Goal: Task Accomplishment & Management: Use online tool/utility

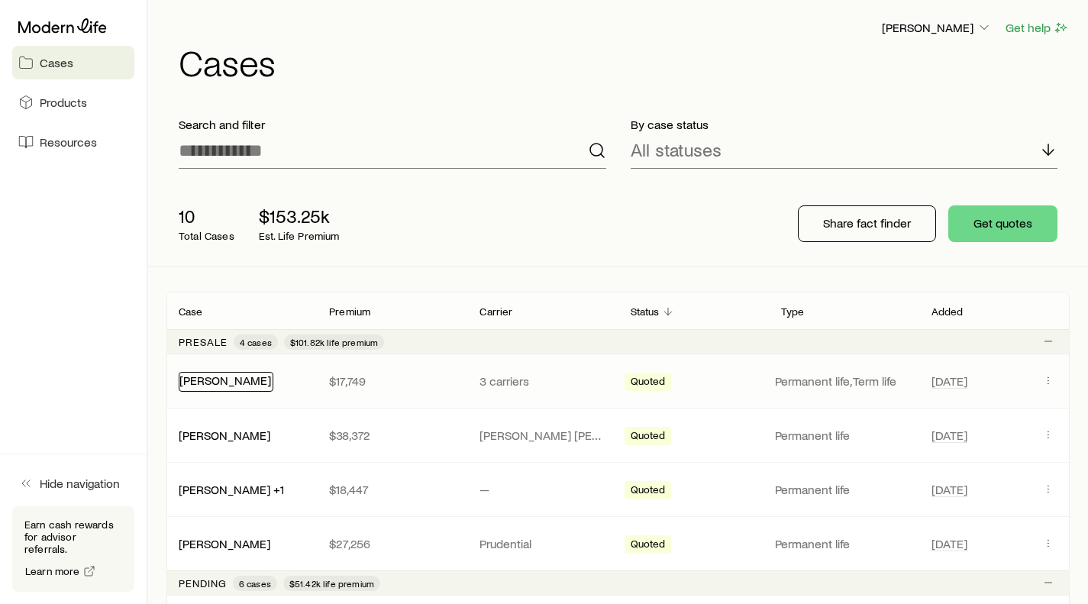
click at [219, 384] on link "[PERSON_NAME]" at bounding box center [225, 380] width 92 height 15
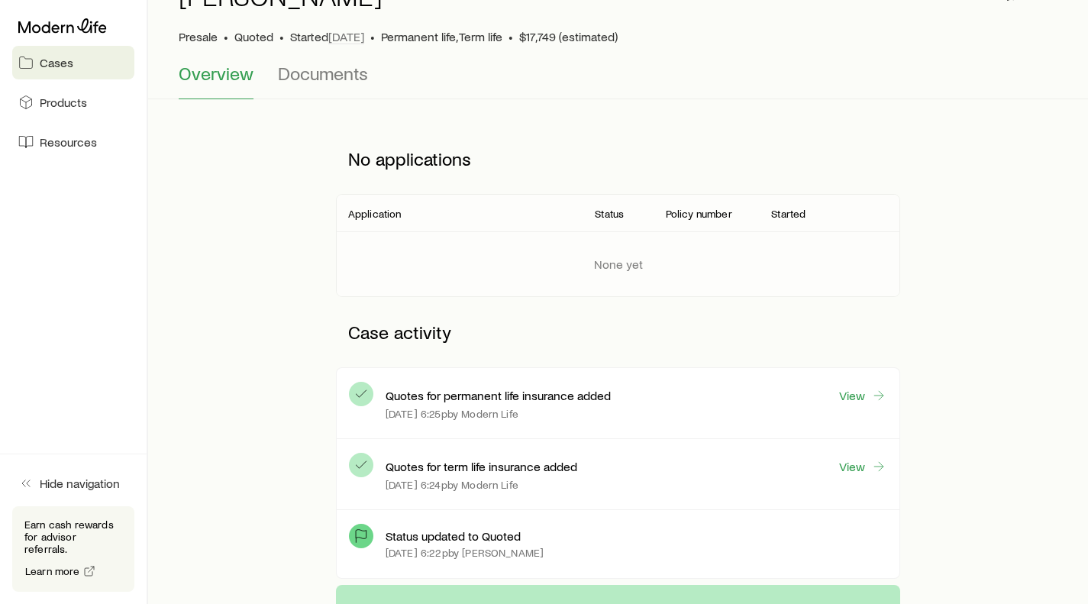
scroll to position [76, 0]
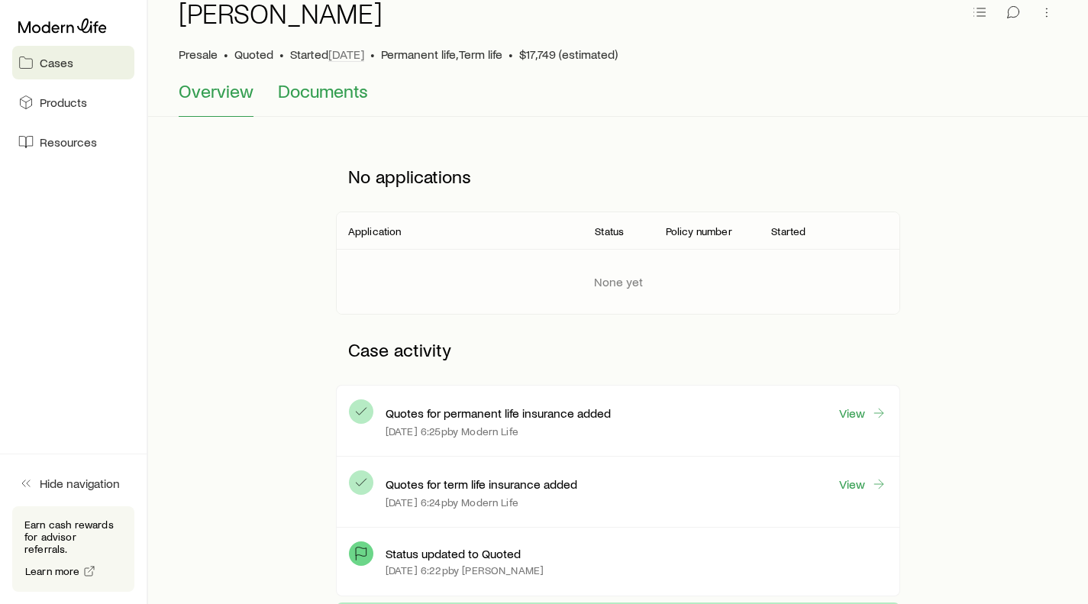
click at [310, 92] on span "Documents" at bounding box center [323, 90] width 90 height 21
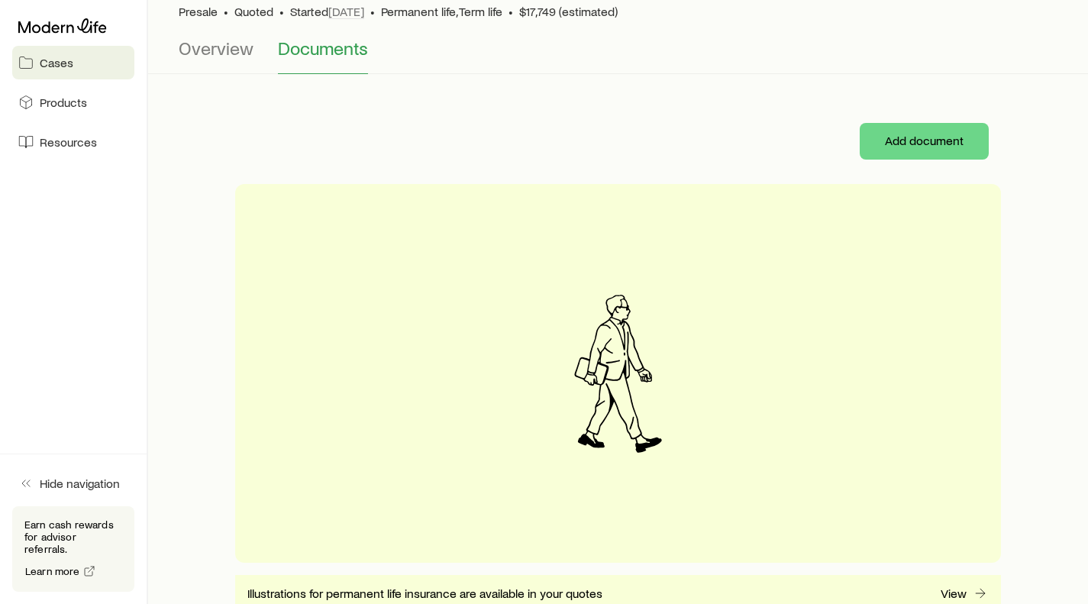
scroll to position [102, 0]
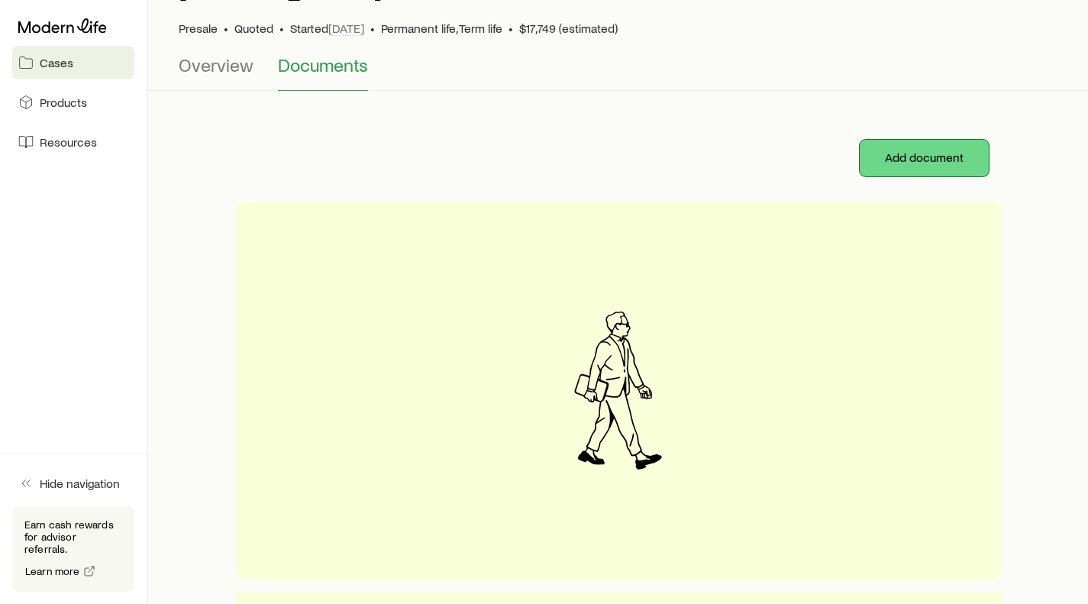
click at [912, 169] on button "Add document" at bounding box center [924, 158] width 129 height 37
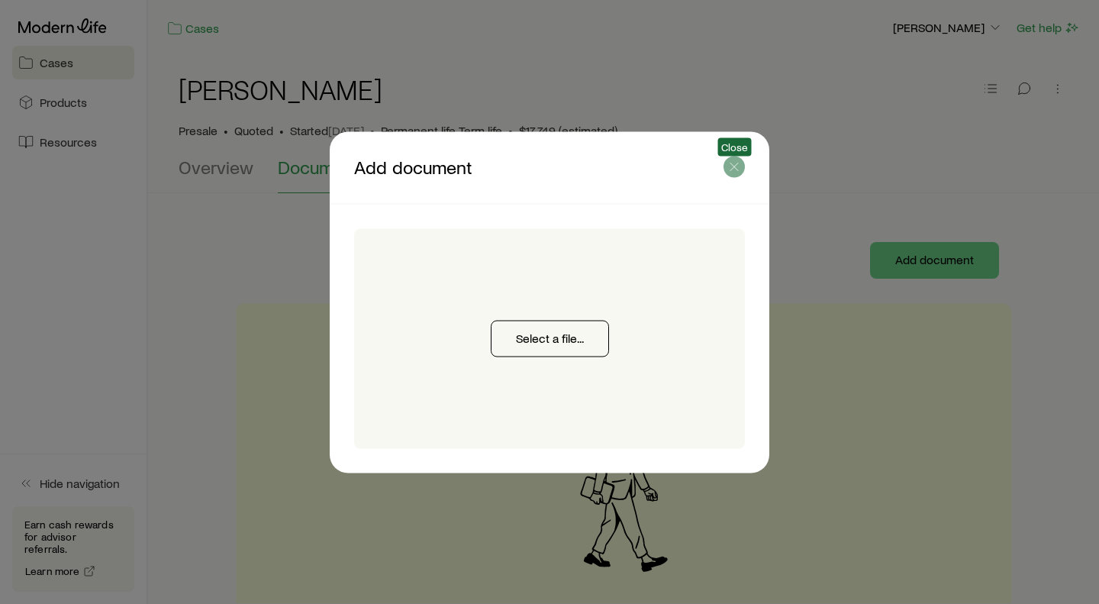
click at [735, 166] on line "button" at bounding box center [735, 167] width 8 height 8
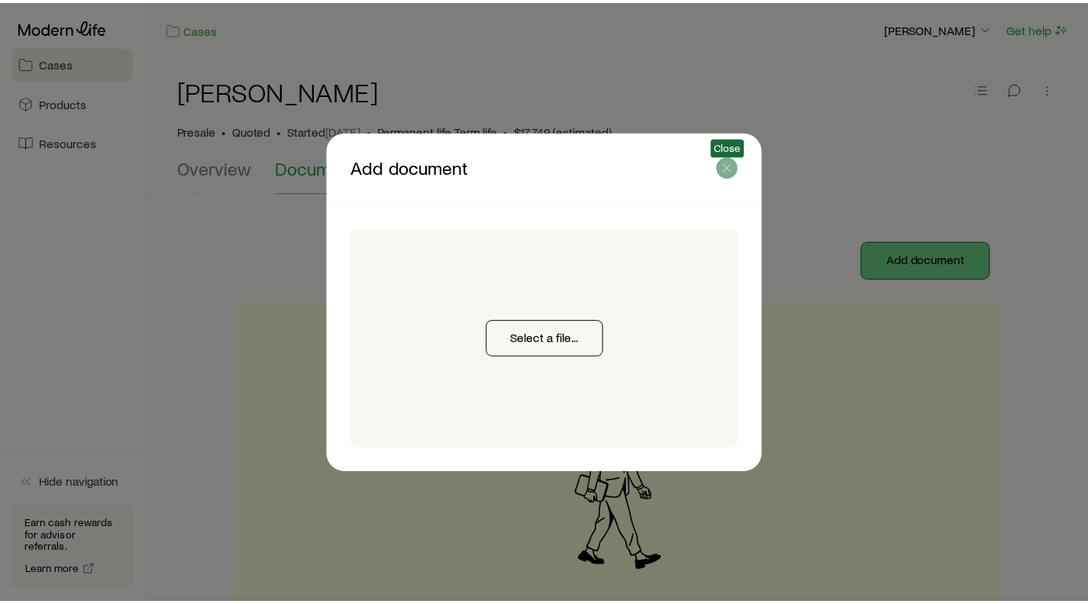
scroll to position [102, 0]
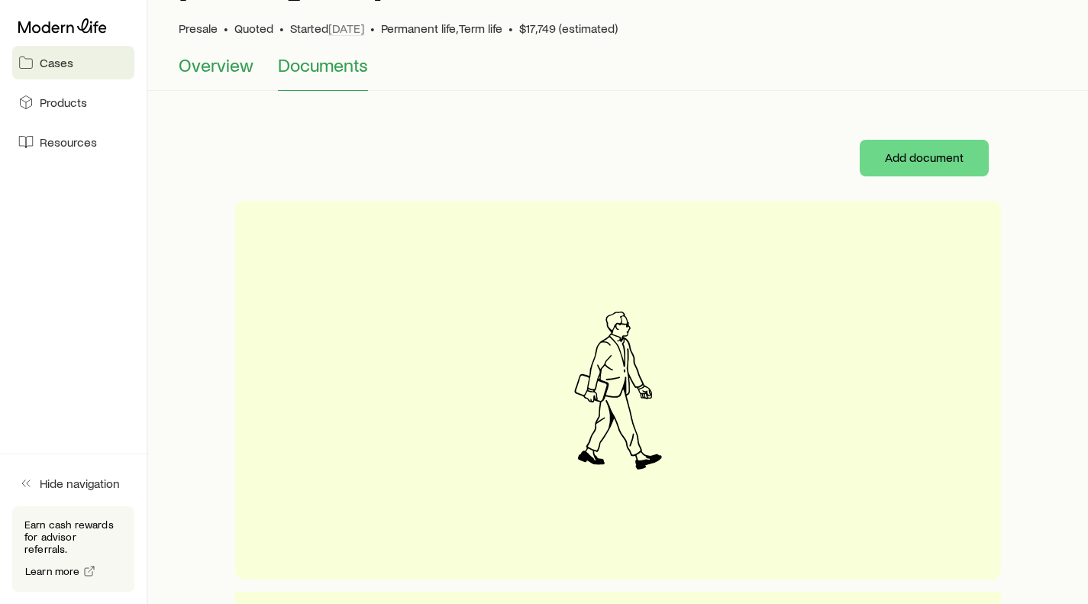
click at [226, 69] on span "Overview" at bounding box center [216, 64] width 75 height 21
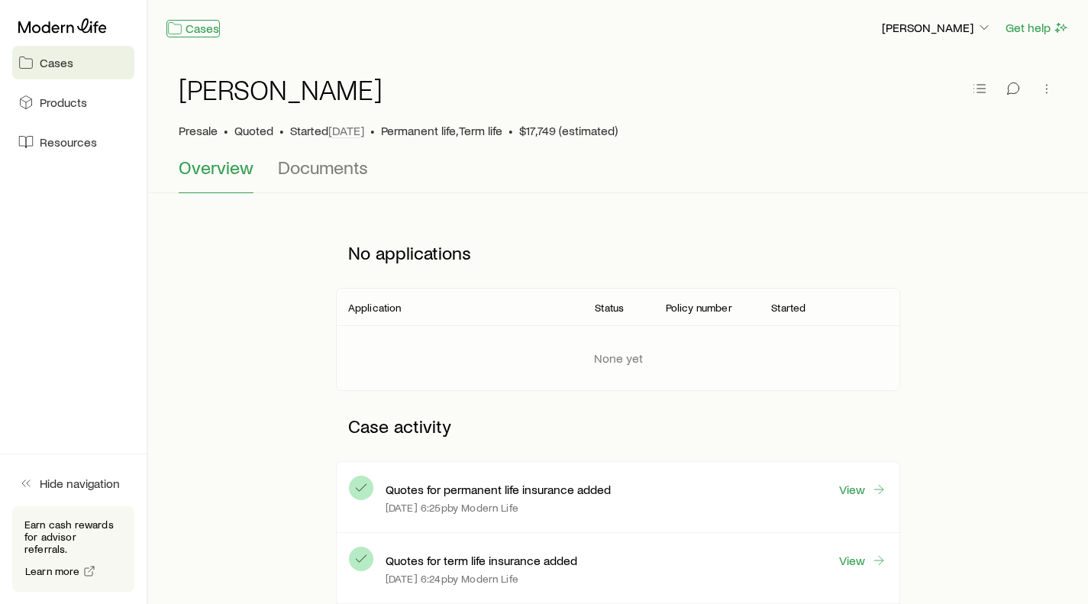
click at [191, 26] on link "Cases" at bounding box center [192, 29] width 53 height 18
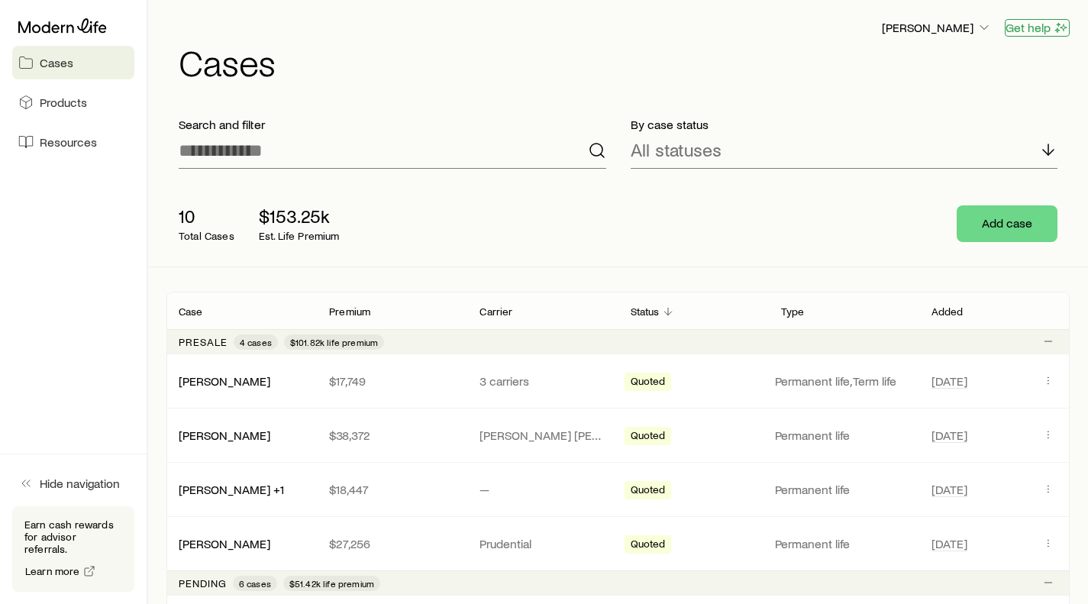
click at [1030, 31] on button "Get help" at bounding box center [1037, 28] width 65 height 18
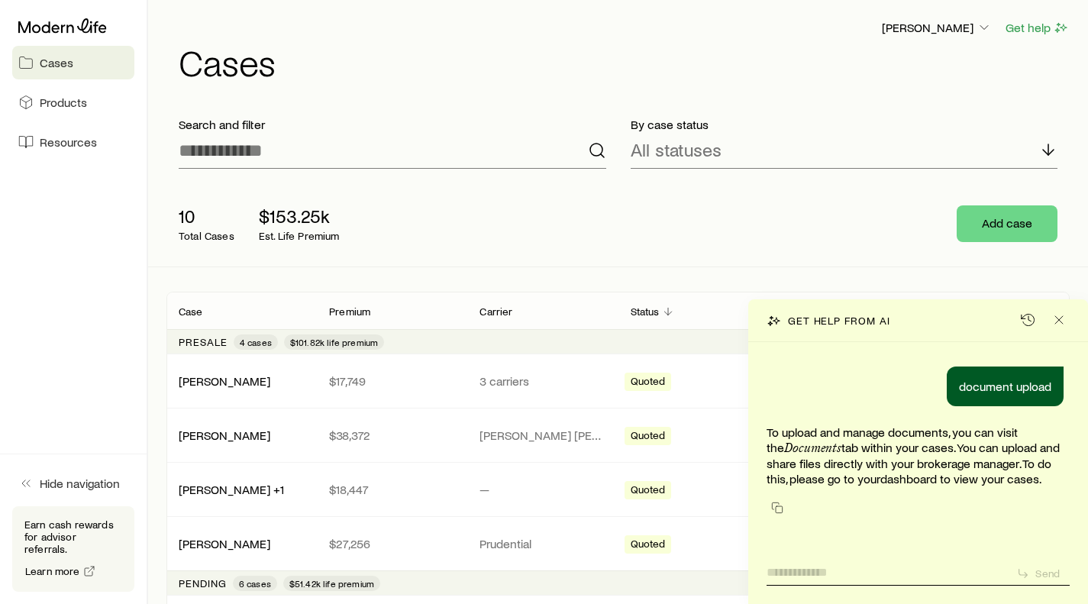
click at [830, 563] on textarea at bounding box center [885, 568] width 238 height 24
type textarea "**********"
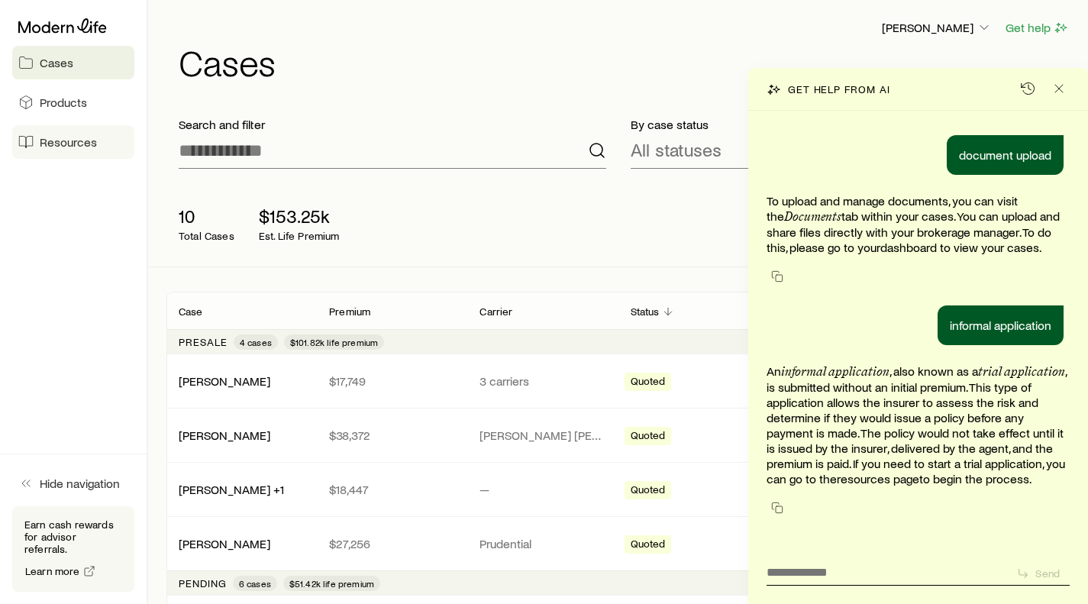
click at [72, 141] on span "Resources" at bounding box center [68, 141] width 57 height 15
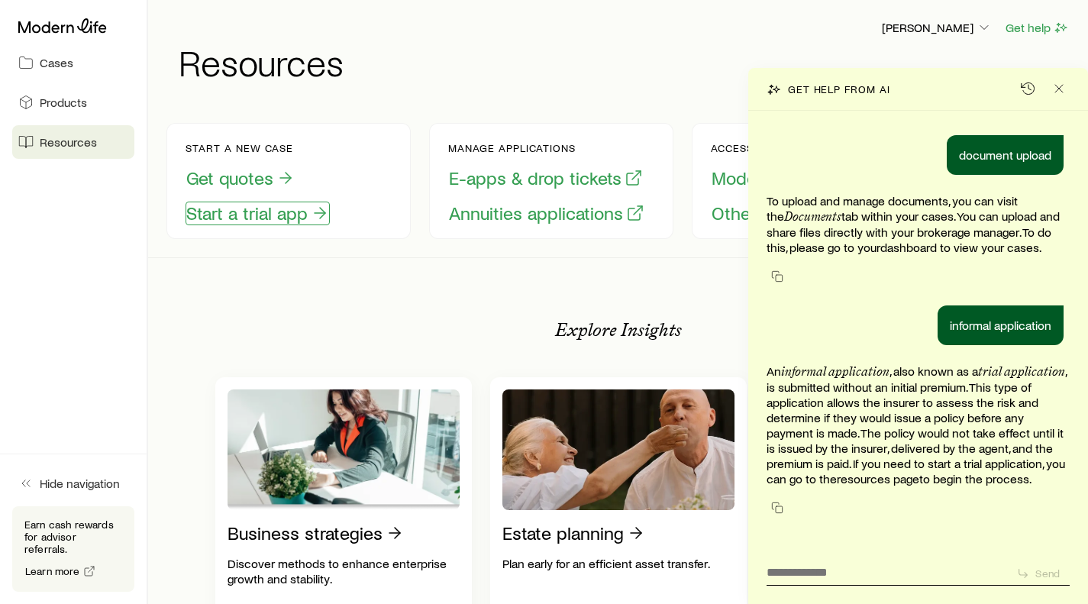
click at [277, 214] on button "Start a trial app" at bounding box center [258, 214] width 144 height 24
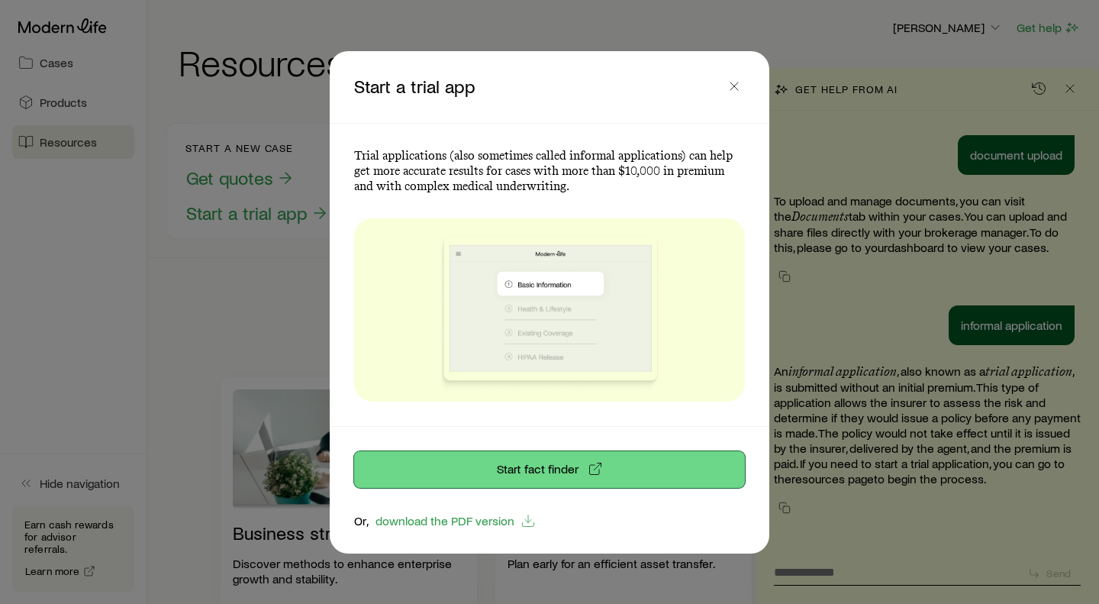
click at [538, 471] on link "Start fact finder" at bounding box center [549, 469] width 391 height 37
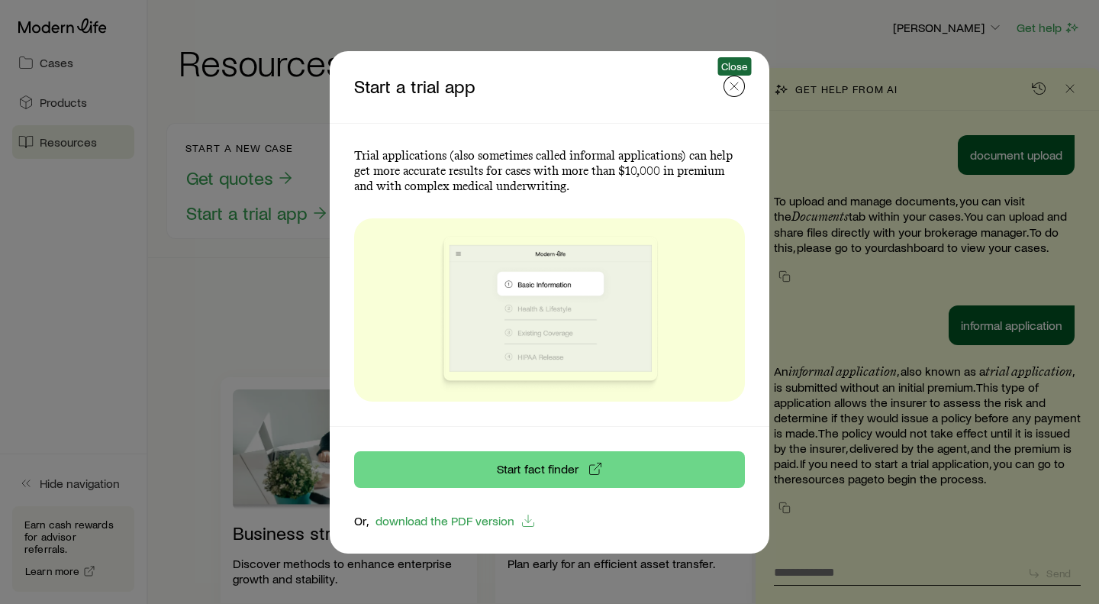
click at [731, 89] on icon "button" at bounding box center [734, 86] width 15 height 15
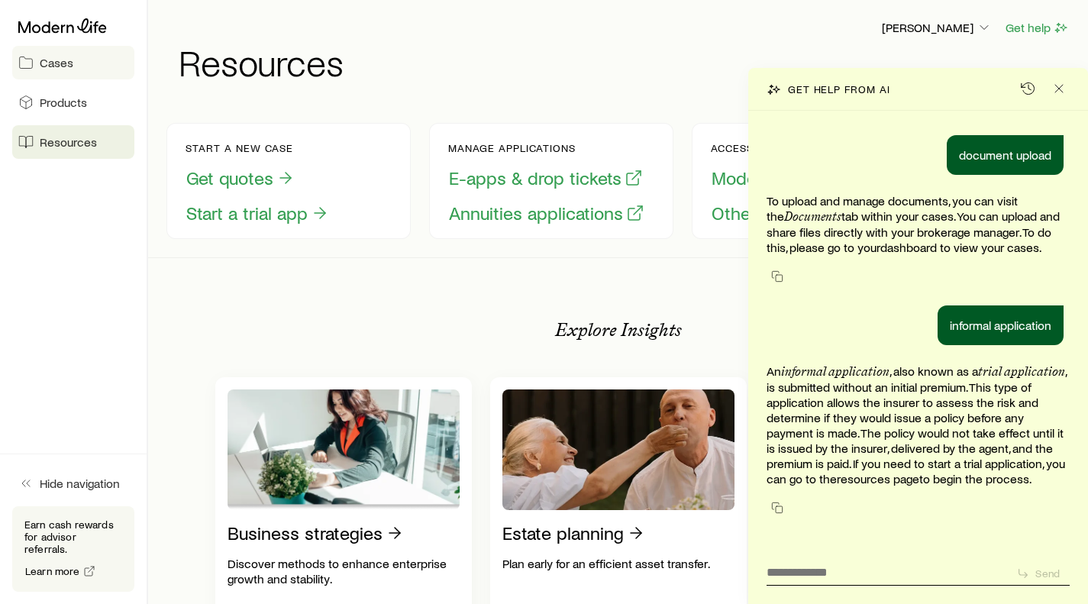
click at [40, 60] on span "Cases" at bounding box center [57, 62] width 34 height 15
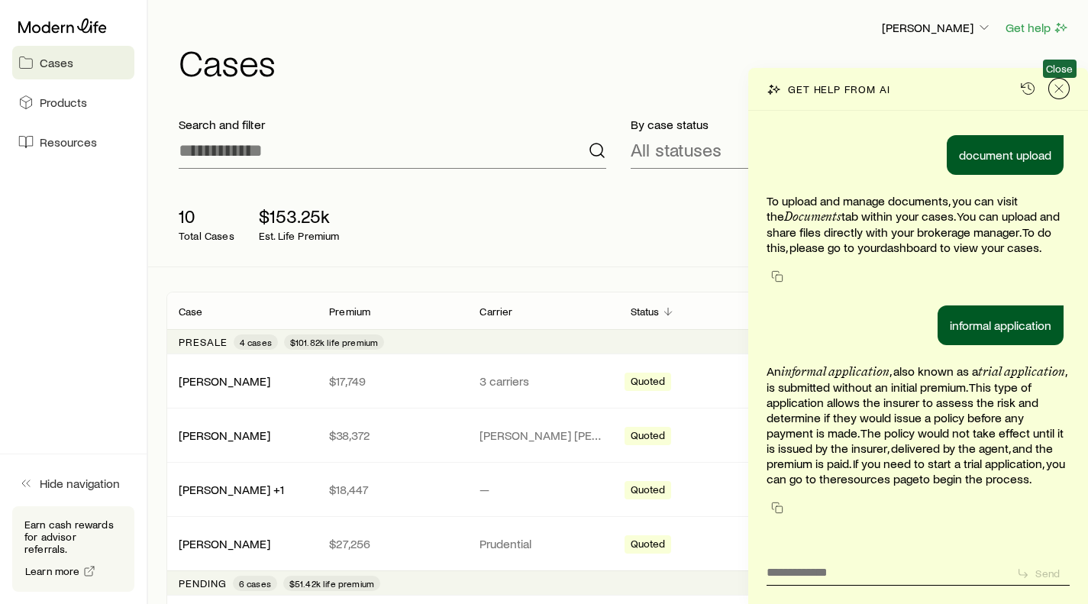
click at [1058, 89] on icon "Close" at bounding box center [1058, 88] width 15 height 15
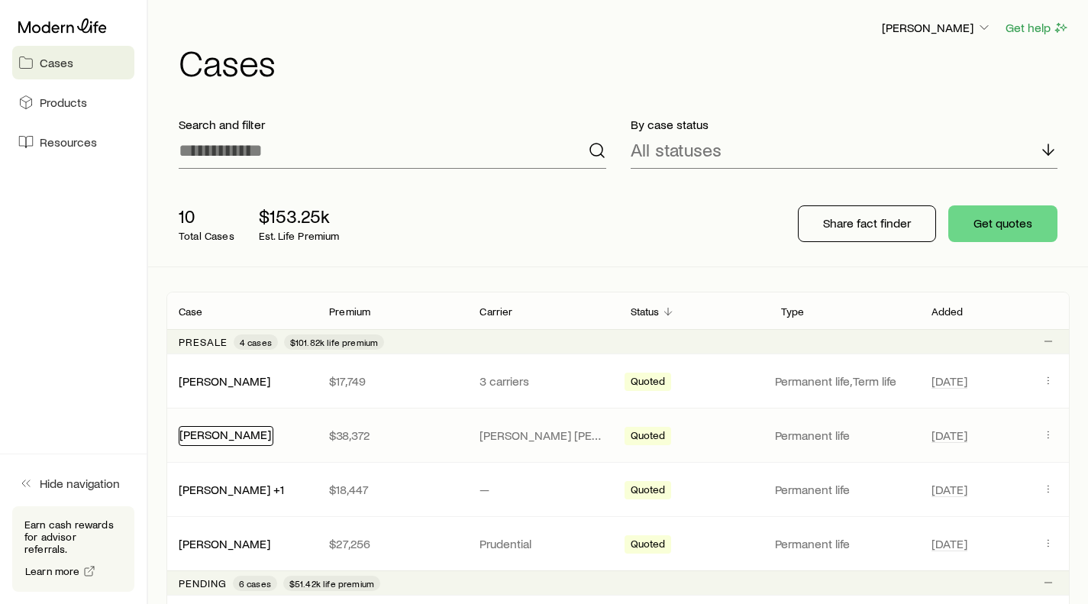
click at [224, 436] on link "[PERSON_NAME]" at bounding box center [225, 434] width 92 height 15
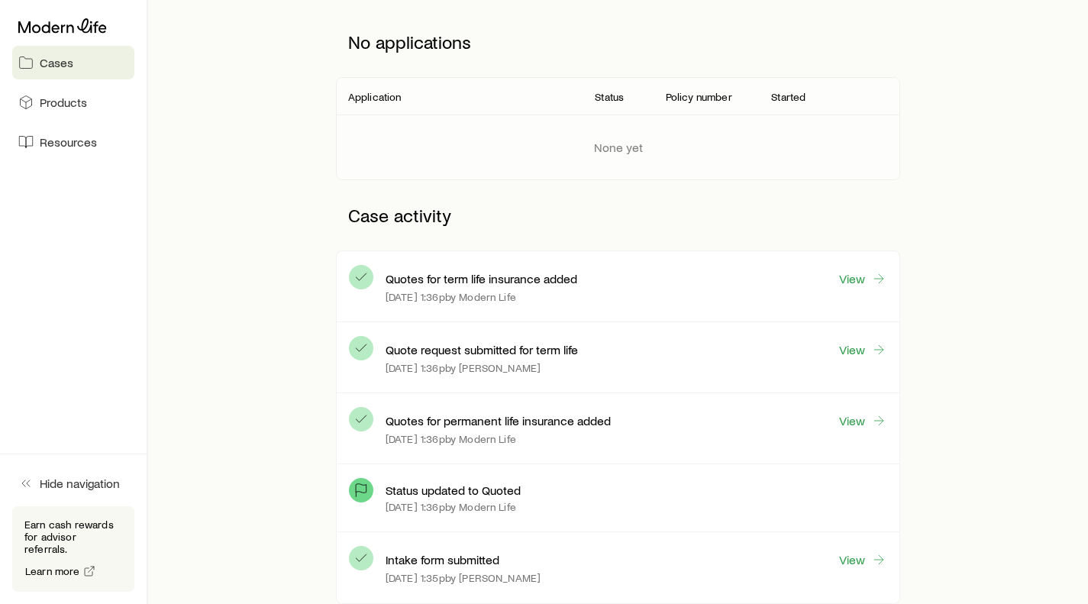
scroll to position [229, 0]
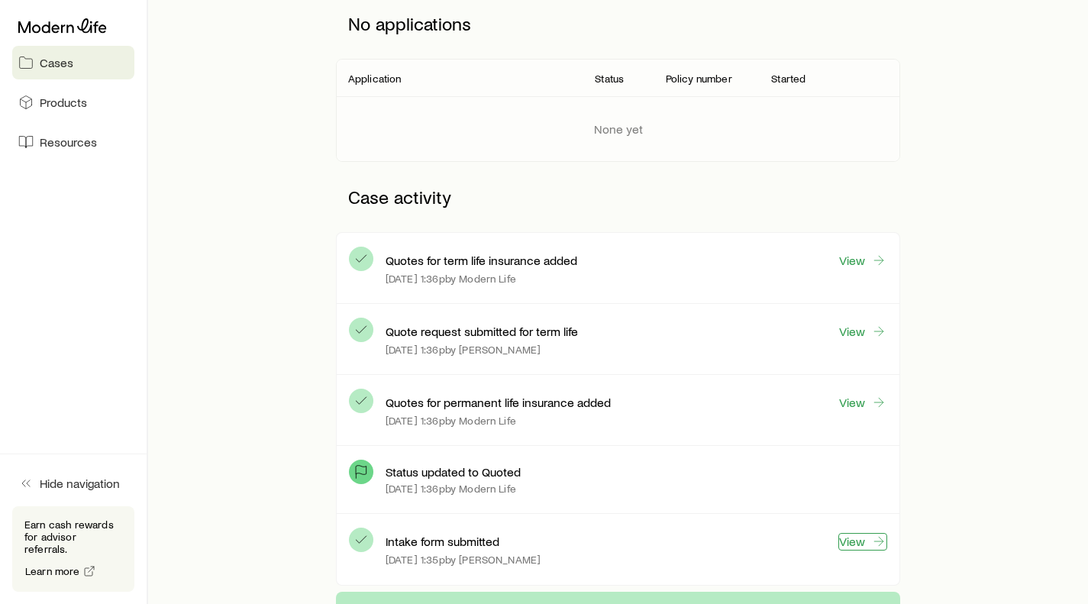
click at [847, 548] on link "View" at bounding box center [862, 542] width 49 height 18
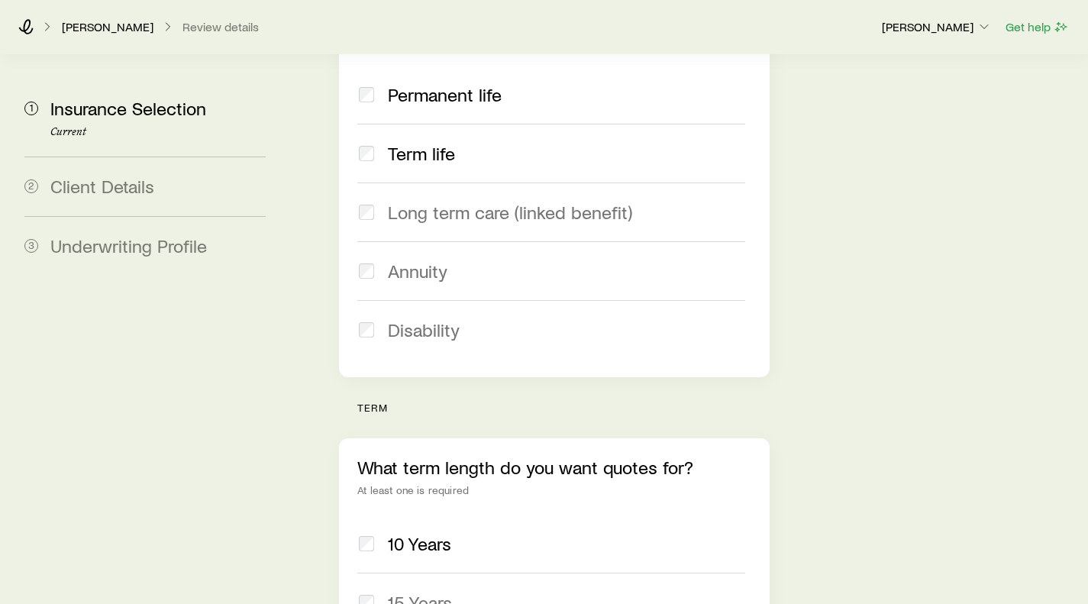
scroll to position [382, 0]
click at [105, 27] on link "[PERSON_NAME]" at bounding box center [107, 27] width 93 height 15
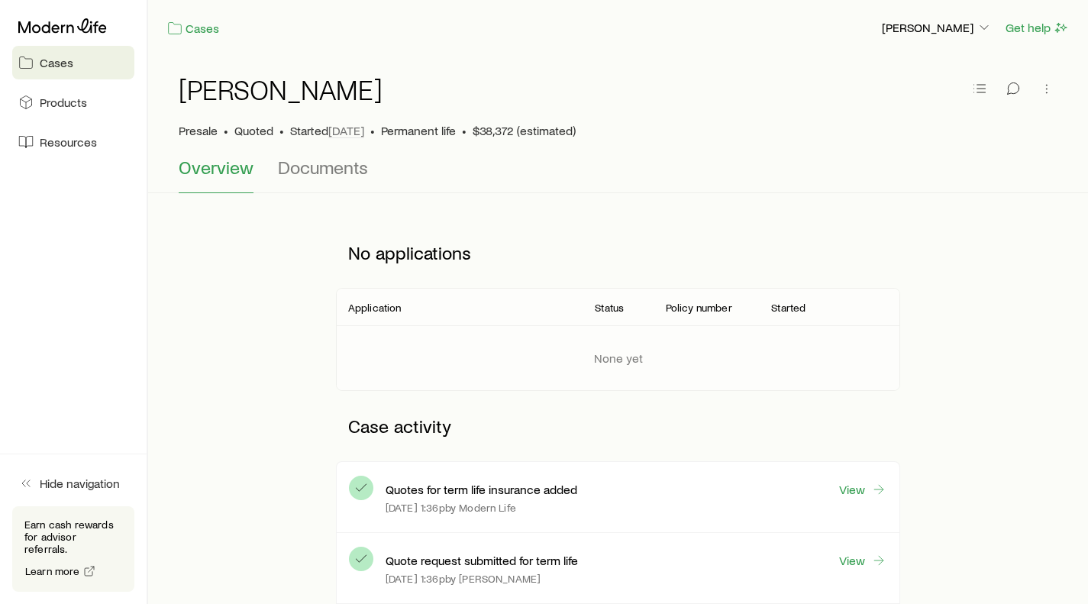
click at [76, 69] on link "Cases" at bounding box center [73, 63] width 122 height 34
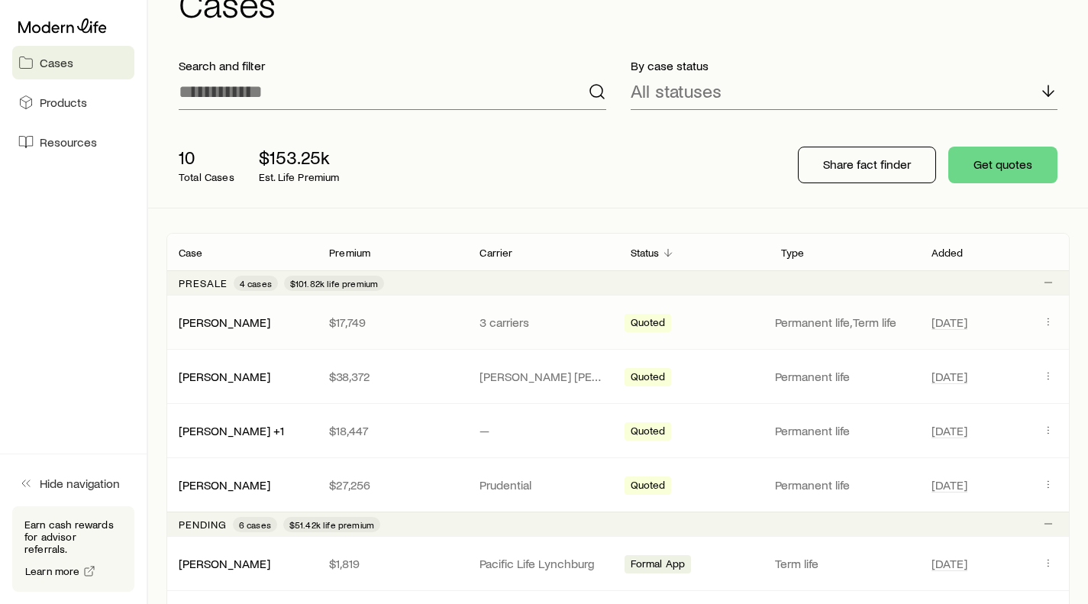
scroll to position [76, 0]
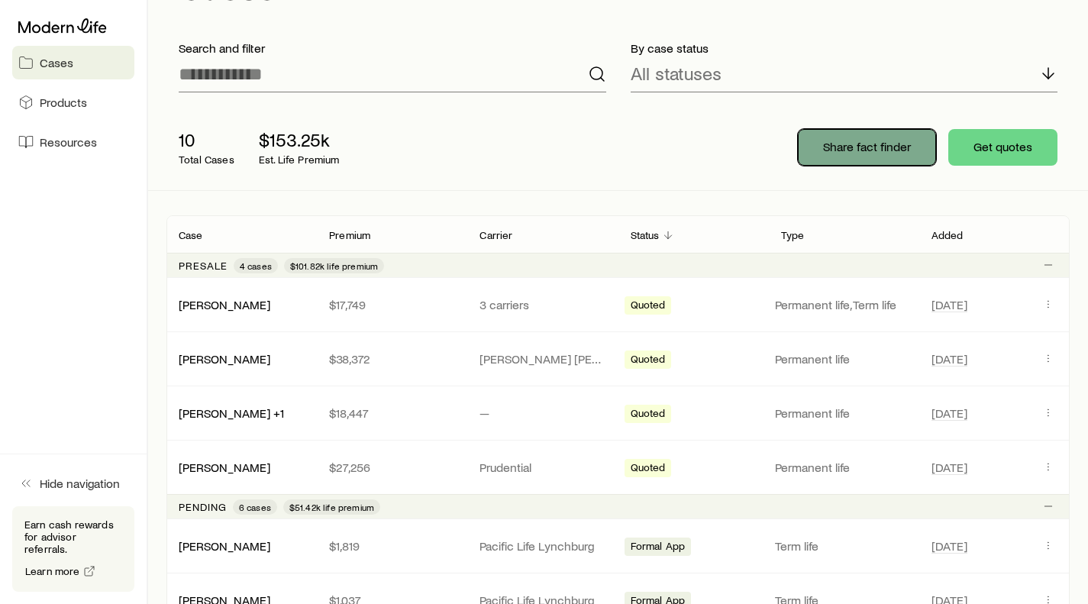
click at [906, 147] on p "Share fact finder" at bounding box center [867, 146] width 88 height 15
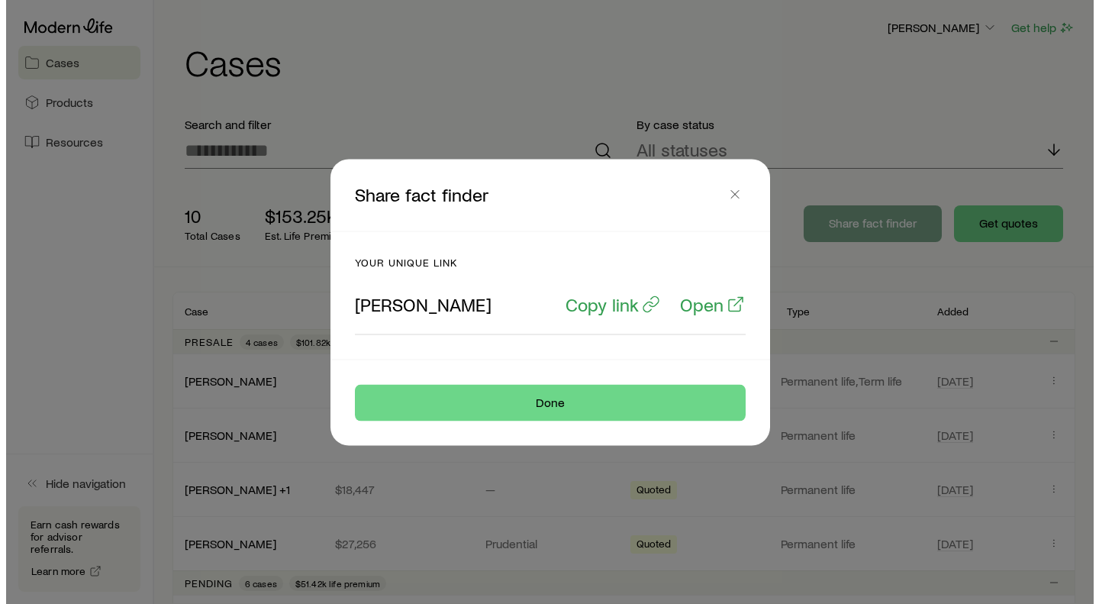
scroll to position [0, 0]
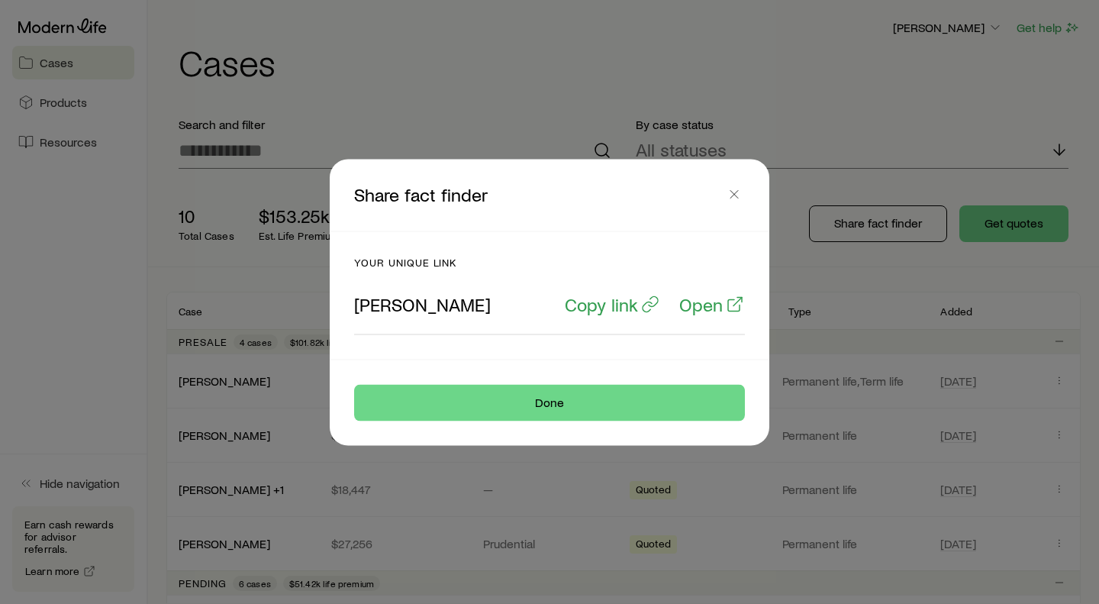
click at [746, 192] on header "Share fact finder" at bounding box center [550, 195] width 440 height 72
click at [737, 194] on icon "button" at bounding box center [734, 193] width 15 height 15
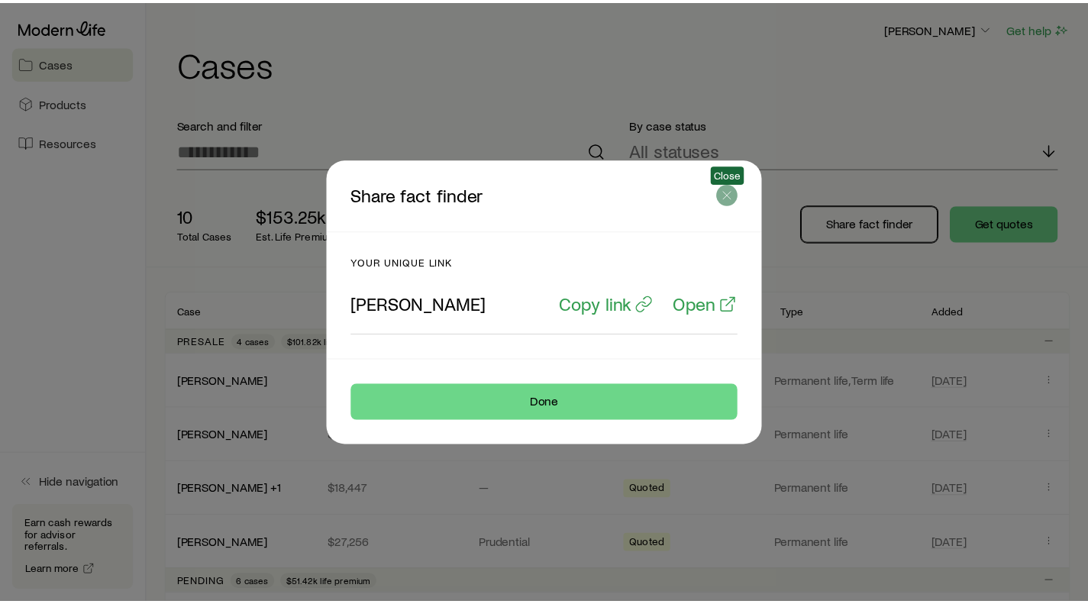
scroll to position [76, 0]
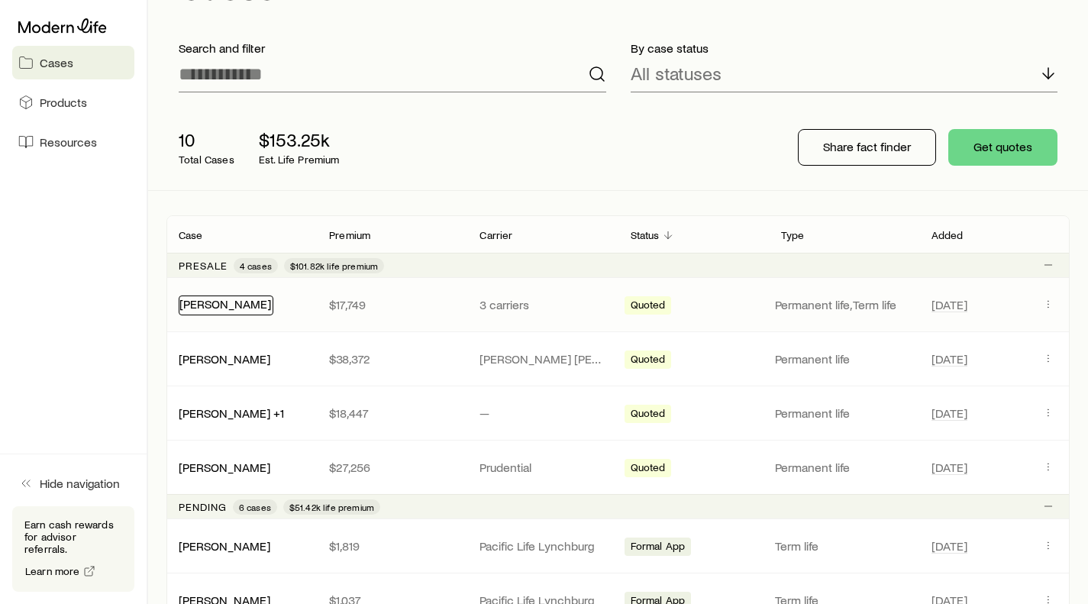
click at [222, 308] on link "[PERSON_NAME]" at bounding box center [225, 303] width 92 height 15
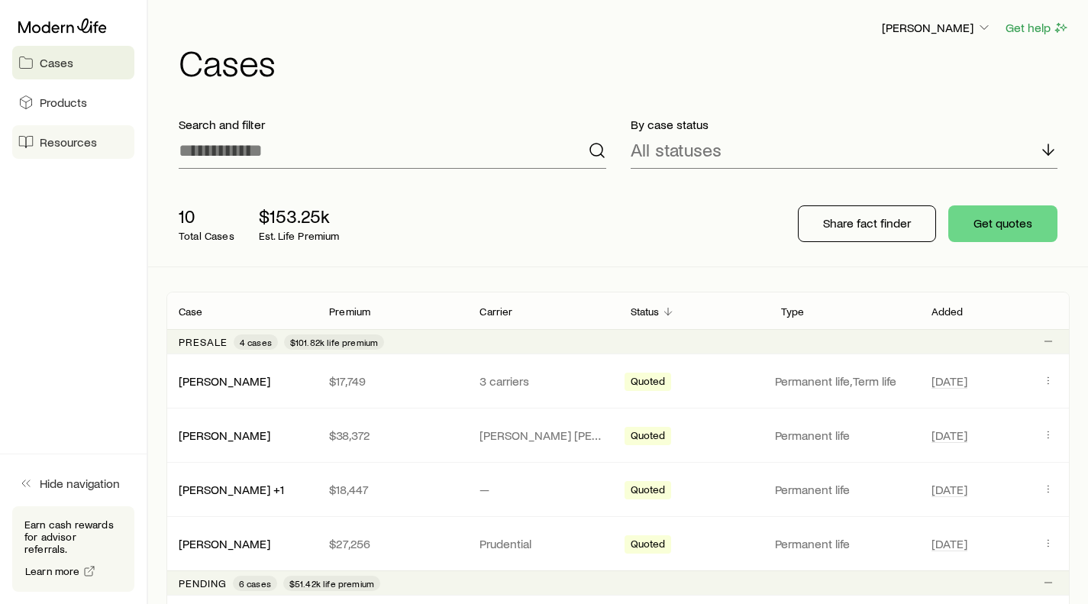
click at [63, 137] on span "Resources" at bounding box center [68, 141] width 57 height 15
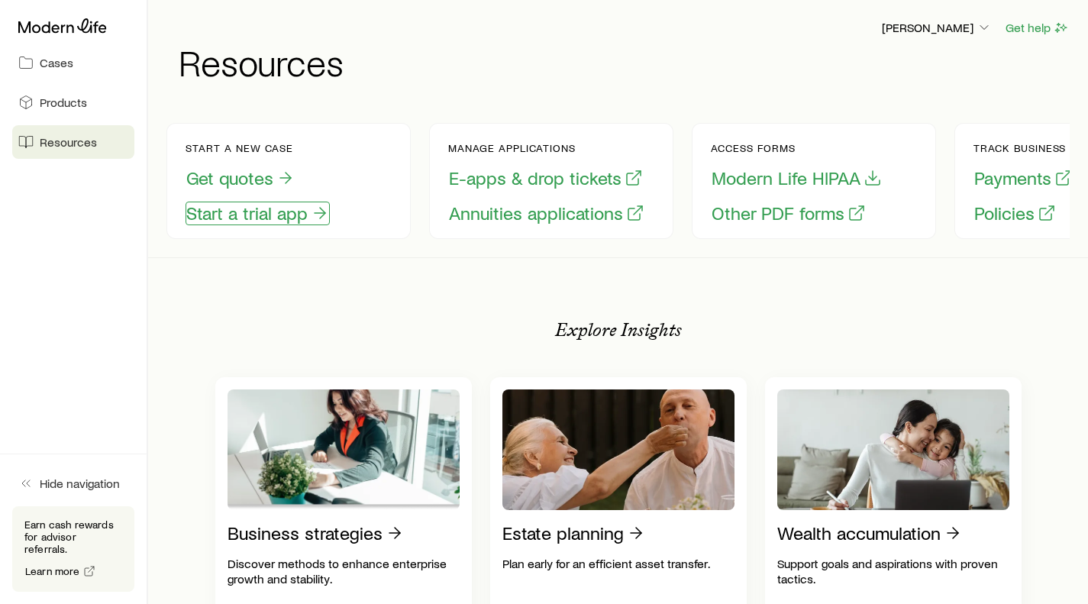
click at [273, 213] on button "Start a trial app" at bounding box center [258, 214] width 144 height 24
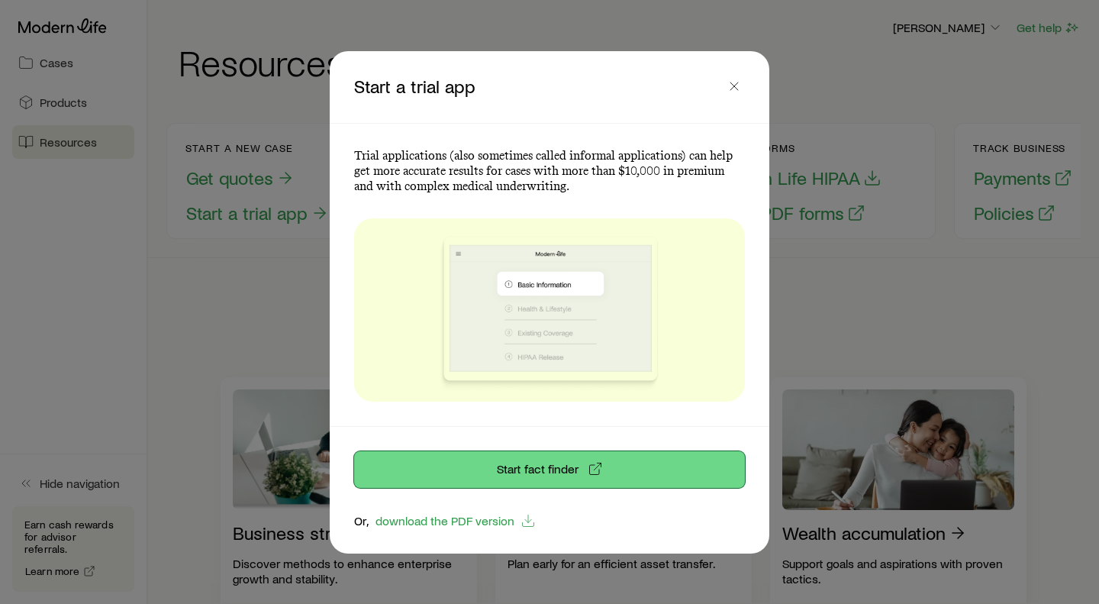
click at [519, 475] on link "Start fact finder" at bounding box center [549, 469] width 391 height 37
